Goal: Navigation & Orientation: Find specific page/section

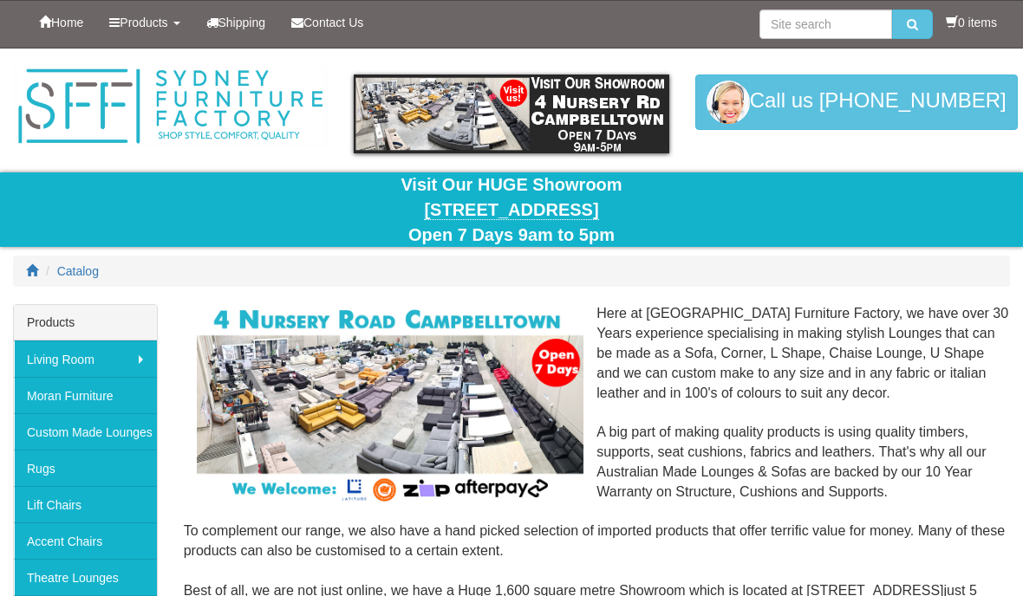
click at [134, 23] on span "Products" at bounding box center [144, 23] width 48 height 14
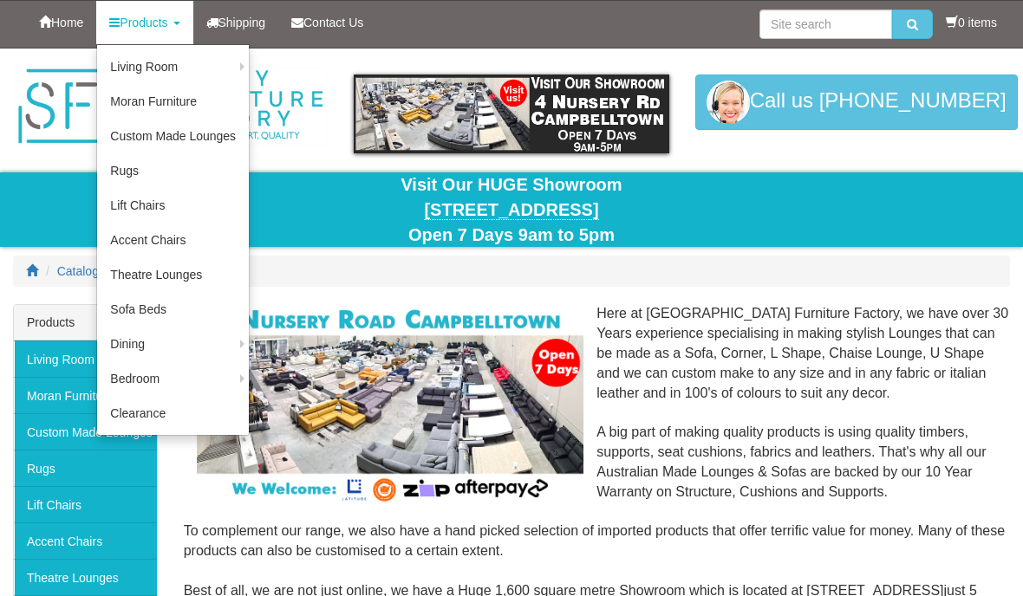
click at [0, 0] on link "Dining Chairs" at bounding box center [0, 0] width 0 height 0
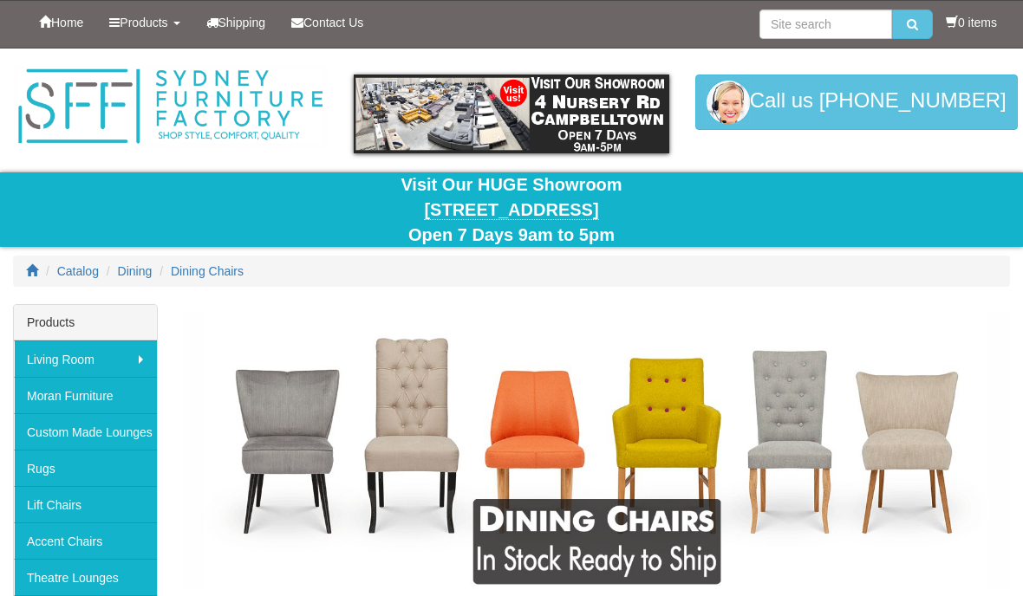
click at [128, 24] on span "Products" at bounding box center [144, 23] width 48 height 14
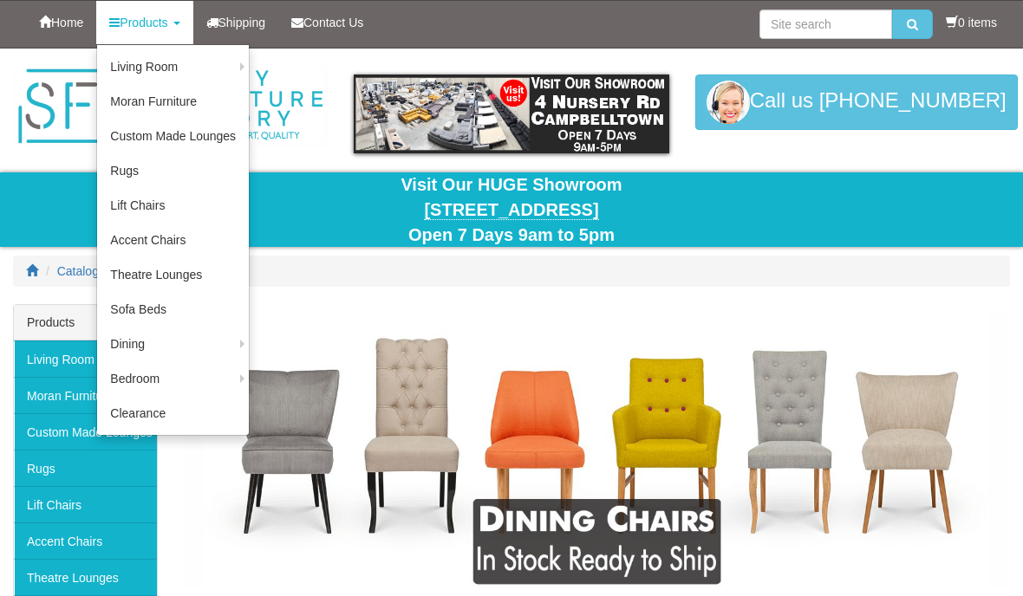
click at [124, 173] on link "Rugs" at bounding box center [173, 170] width 152 height 35
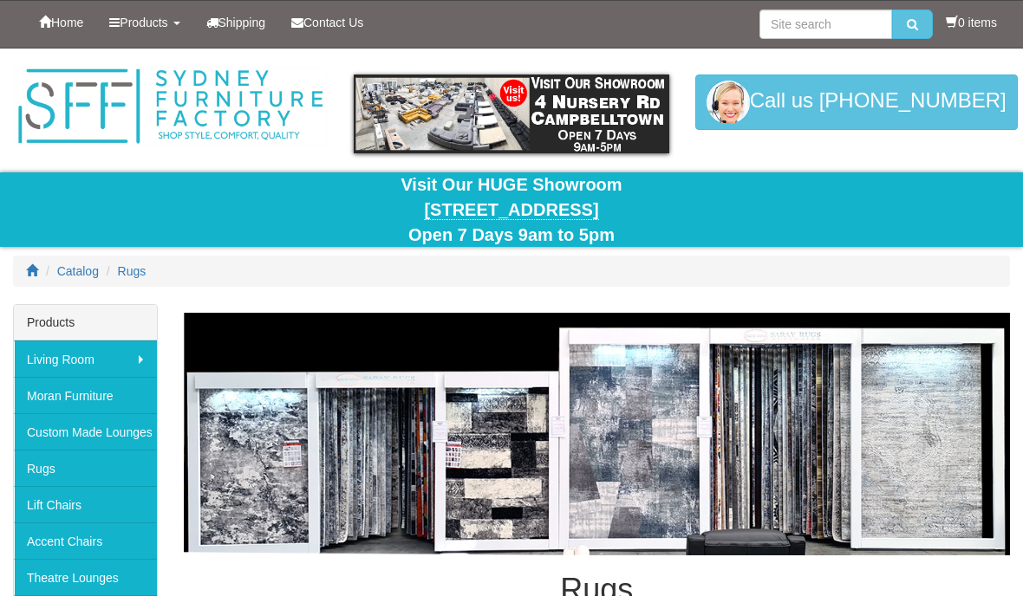
click at [124, 23] on span "Products" at bounding box center [144, 23] width 48 height 14
